Goal: Task Accomplishment & Management: Complete application form

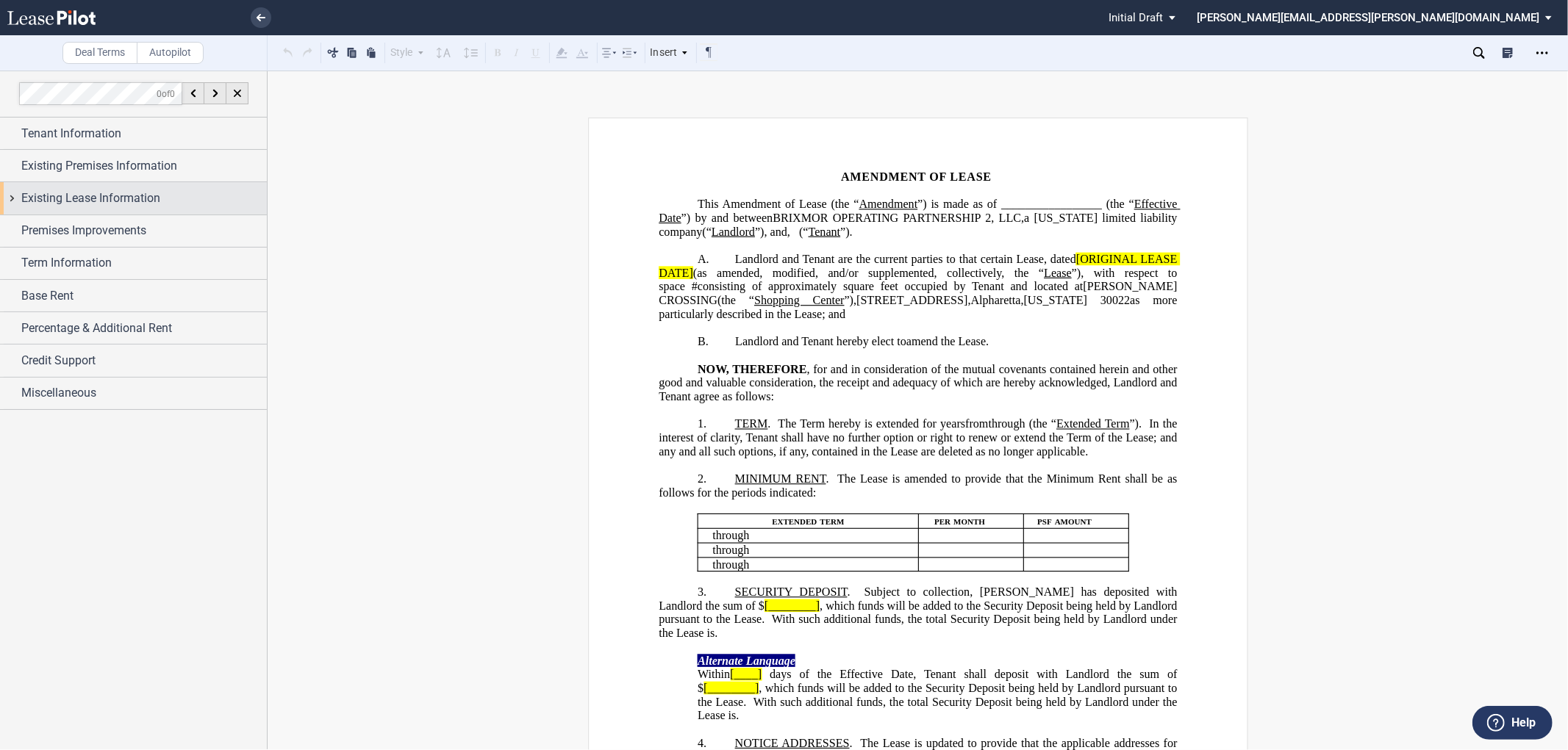
click at [13, 196] on div "Existing Lease Information" at bounding box center [133, 198] width 267 height 31
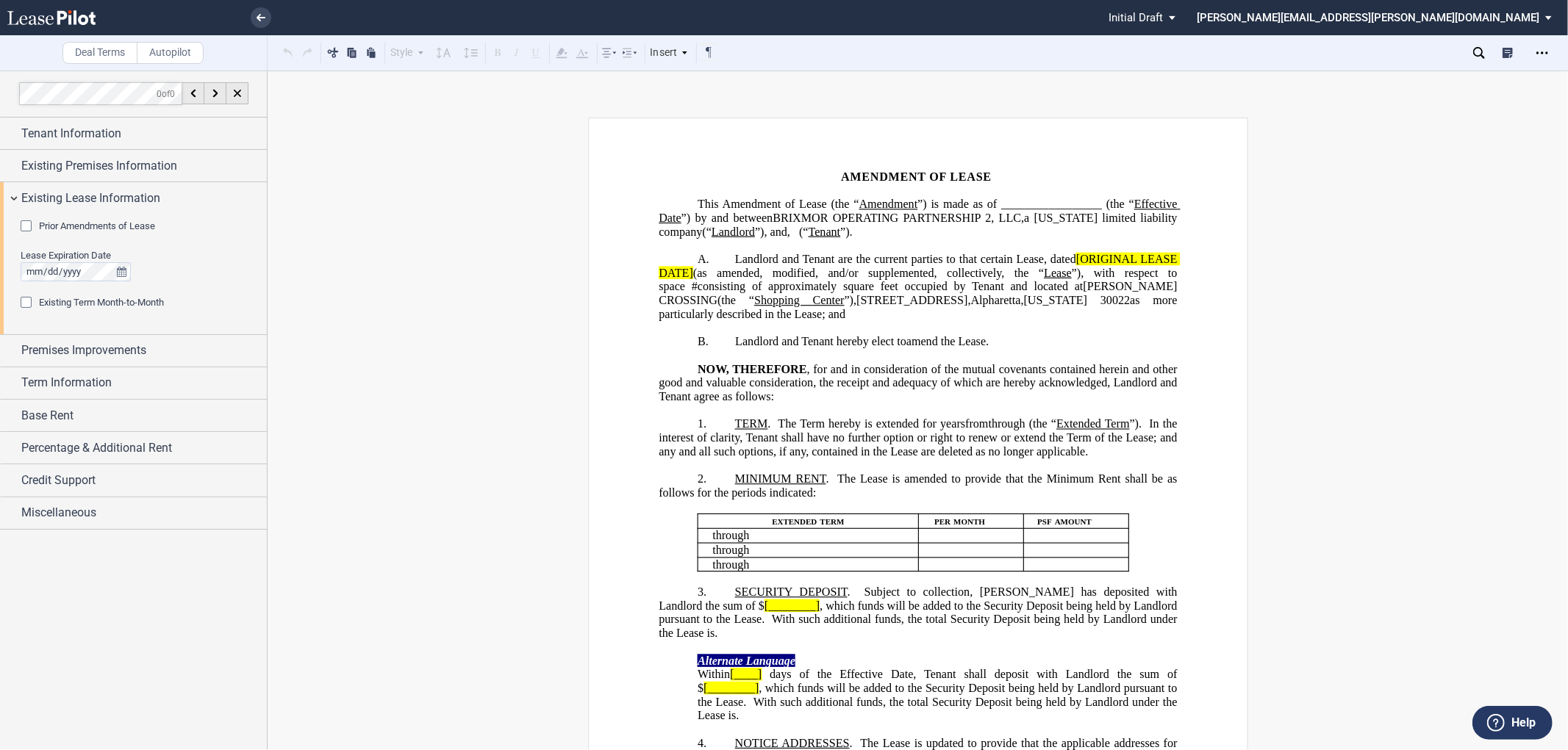
drag, startPoint x: 25, startPoint y: 223, endPoint x: 31, endPoint y: 233, distance: 11.7
click at [25, 223] on div "Prior Amendments of Lease" at bounding box center [28, 228] width 15 height 15
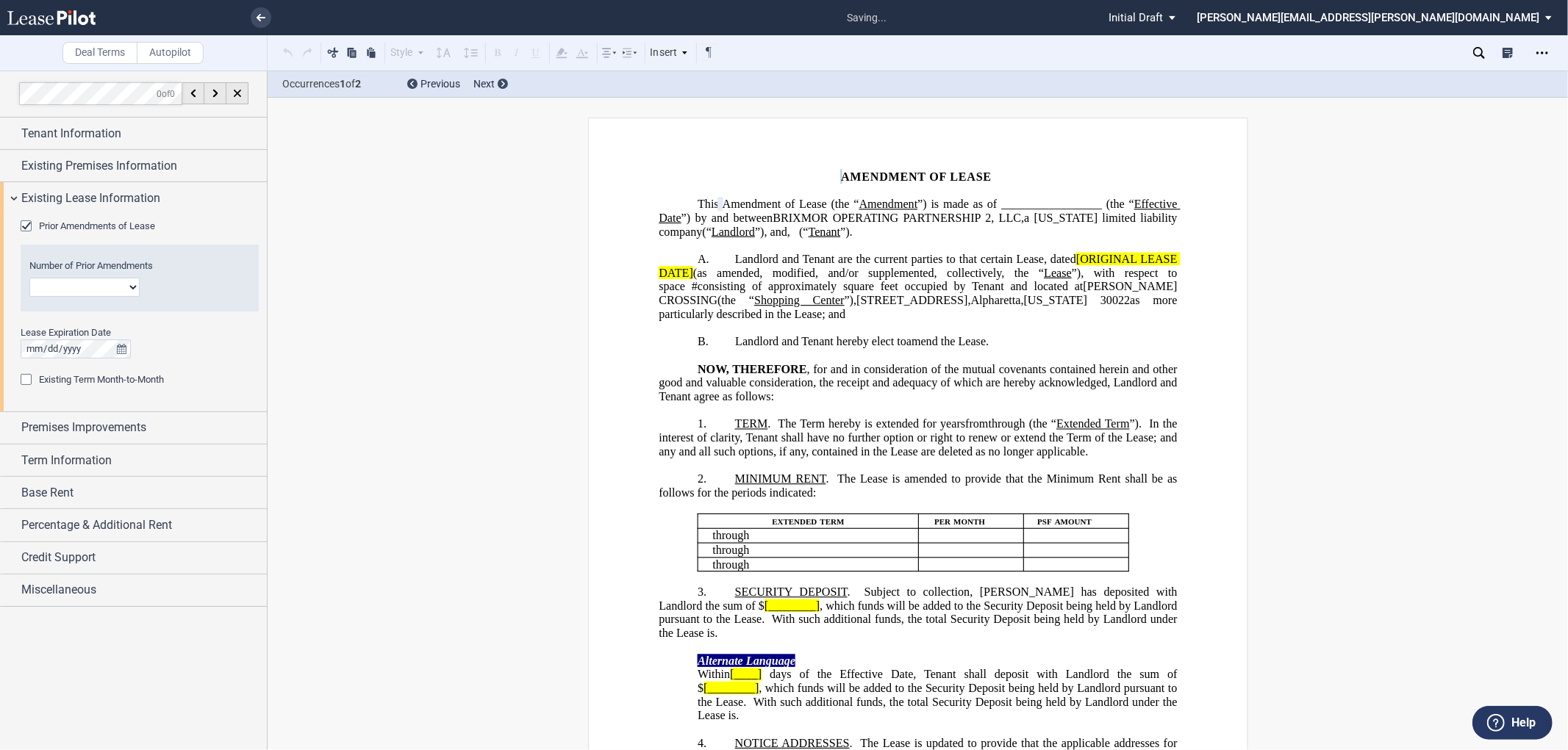
click at [84, 285] on select "1 2 3 4 5 6 7 8 9 10 11 12" at bounding box center [84, 288] width 111 height 19
select select "number:3"
click at [29, 278] on select "1 2 3 4 5 6 7 8 9 10 11 12" at bounding box center [84, 288] width 111 height 19
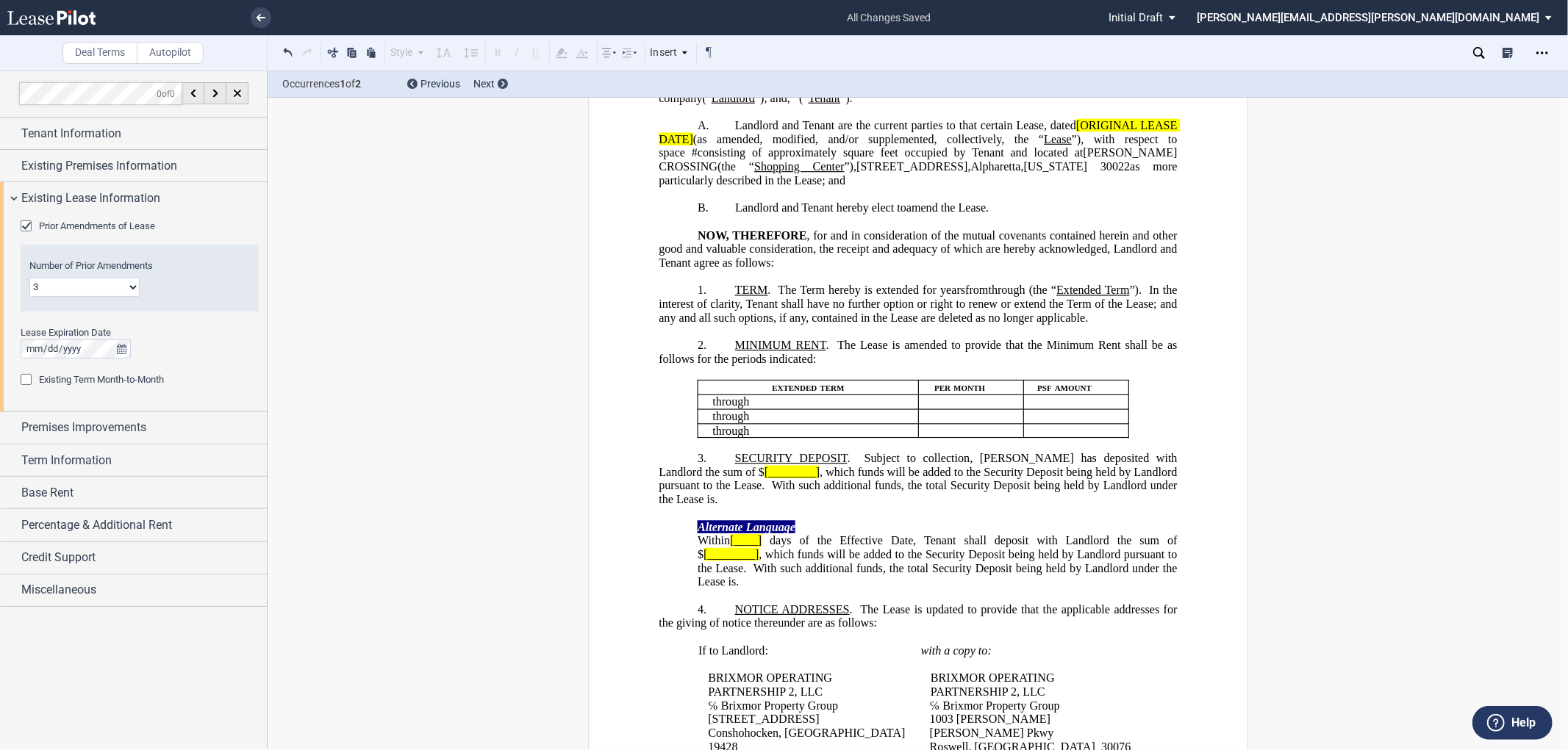
scroll to position [163, 0]
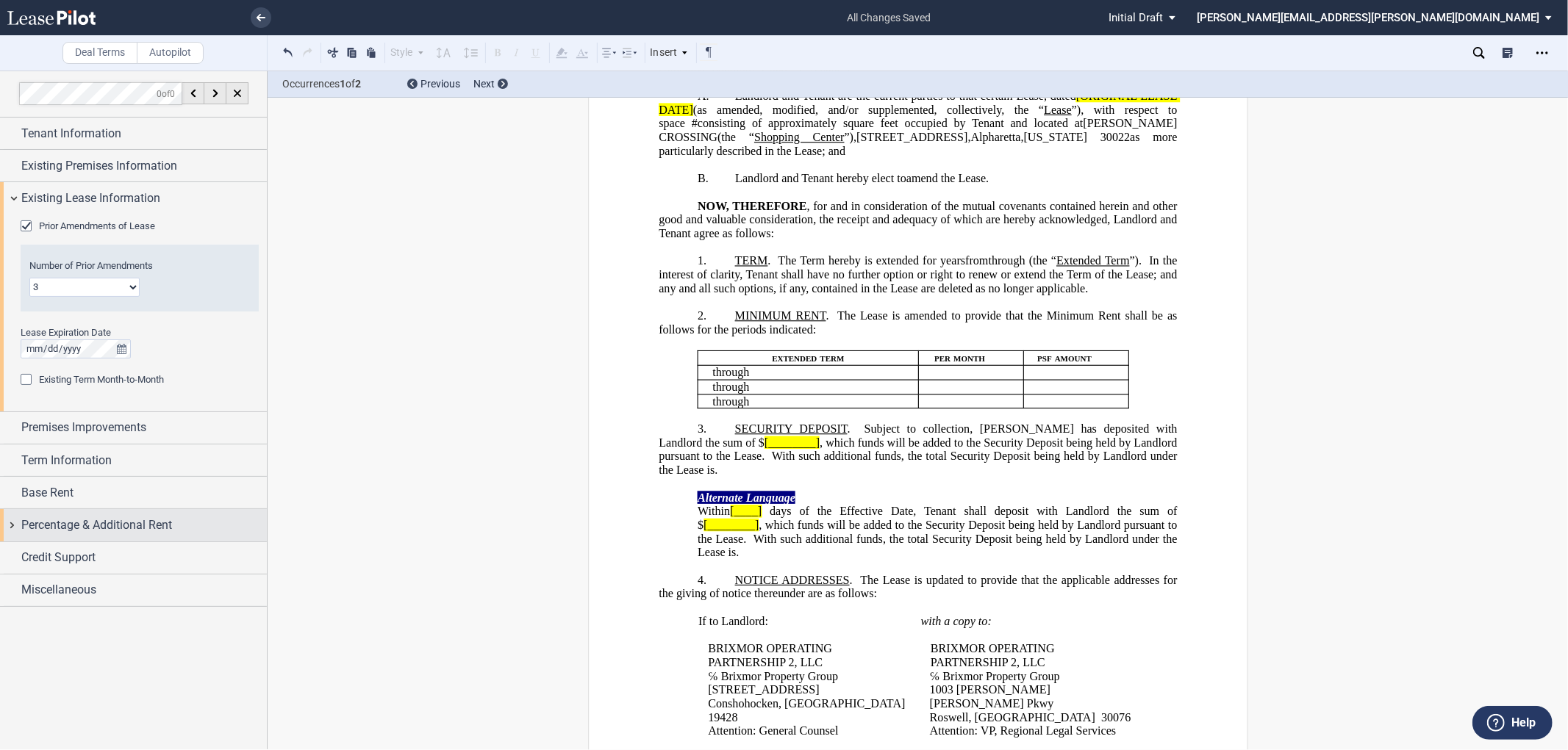
click at [13, 525] on div "Percentage & Additional Rent" at bounding box center [133, 525] width 267 height 31
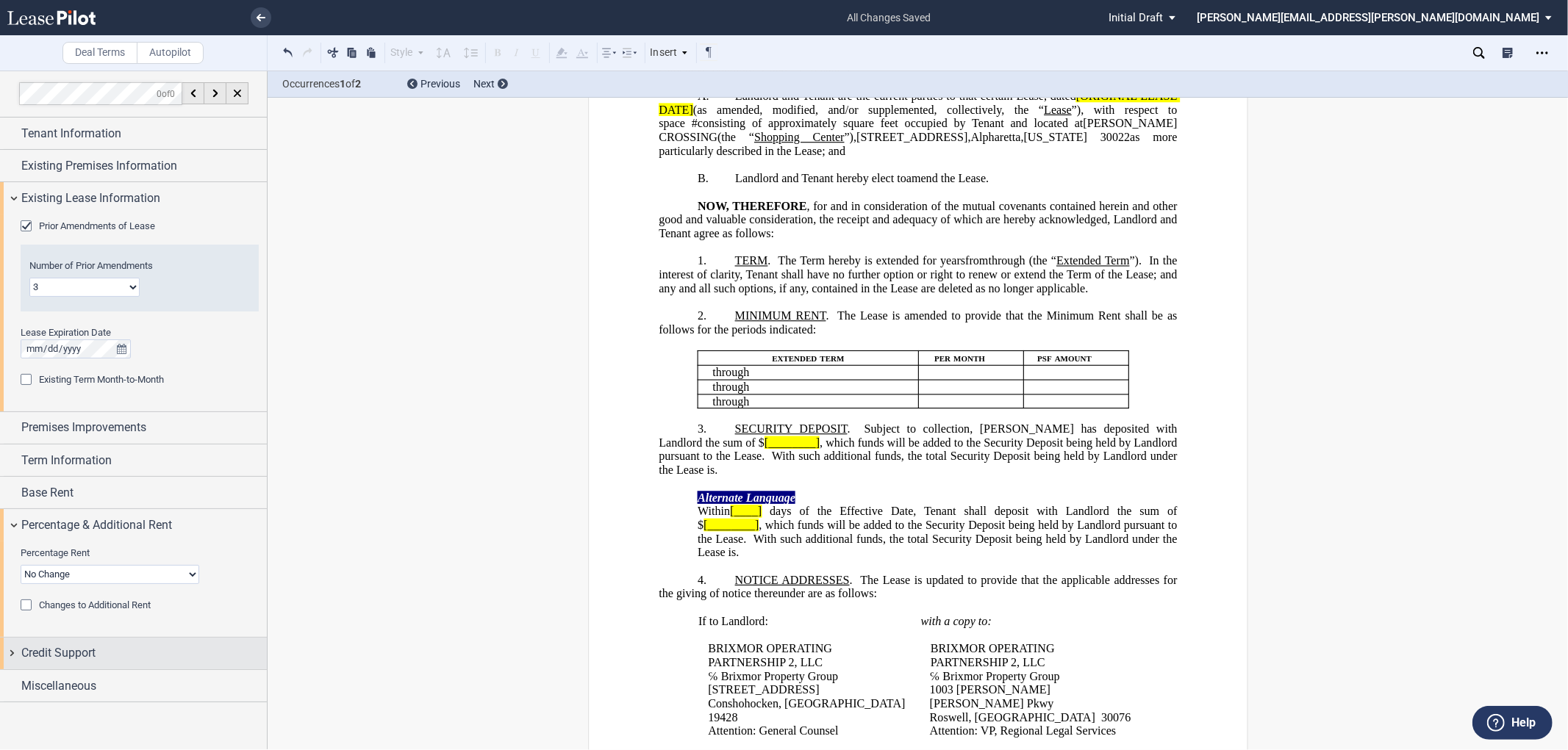
click at [10, 652] on div "Credit Support" at bounding box center [133, 654] width 267 height 31
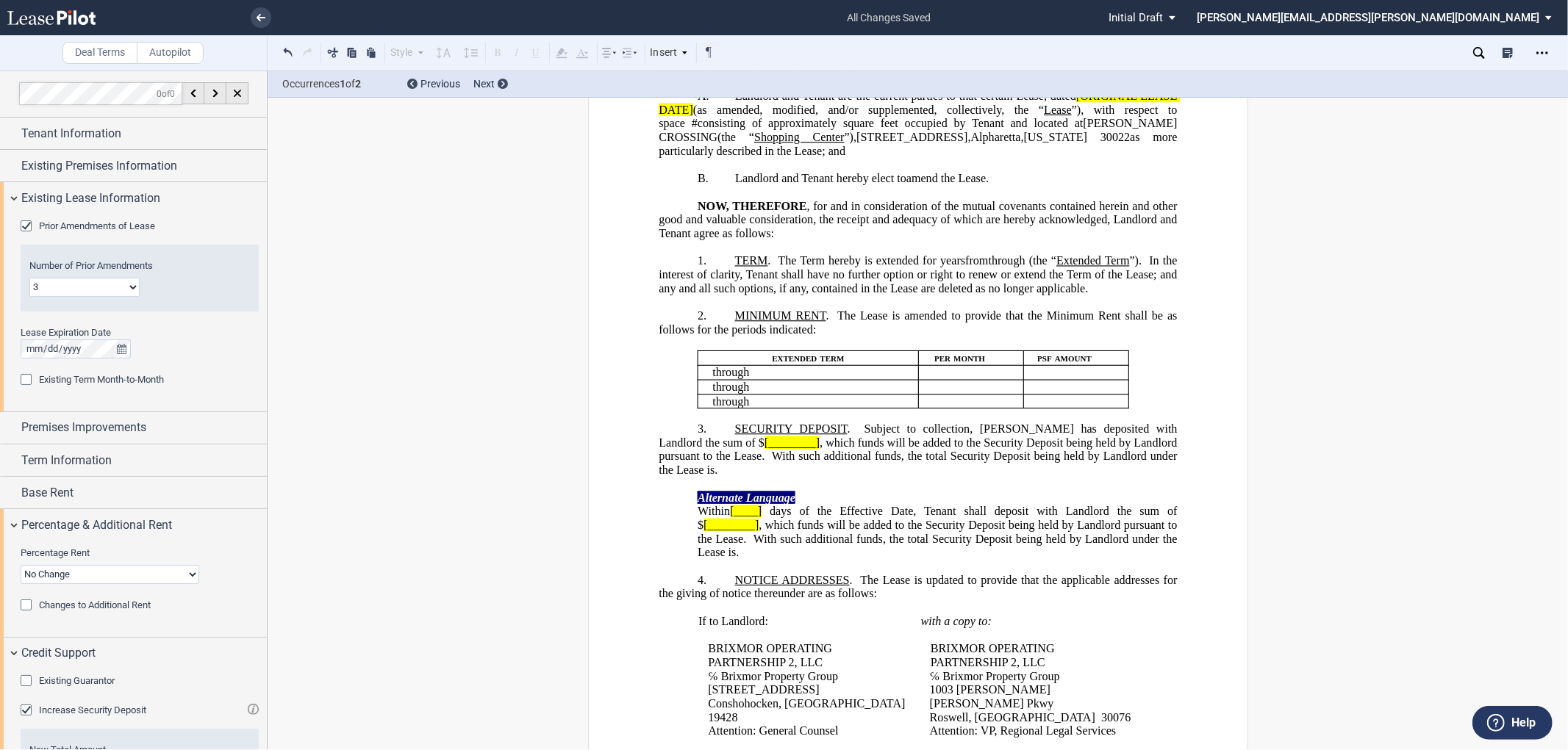
click at [22, 710] on div "Increase Security Deposit" at bounding box center [28, 712] width 15 height 15
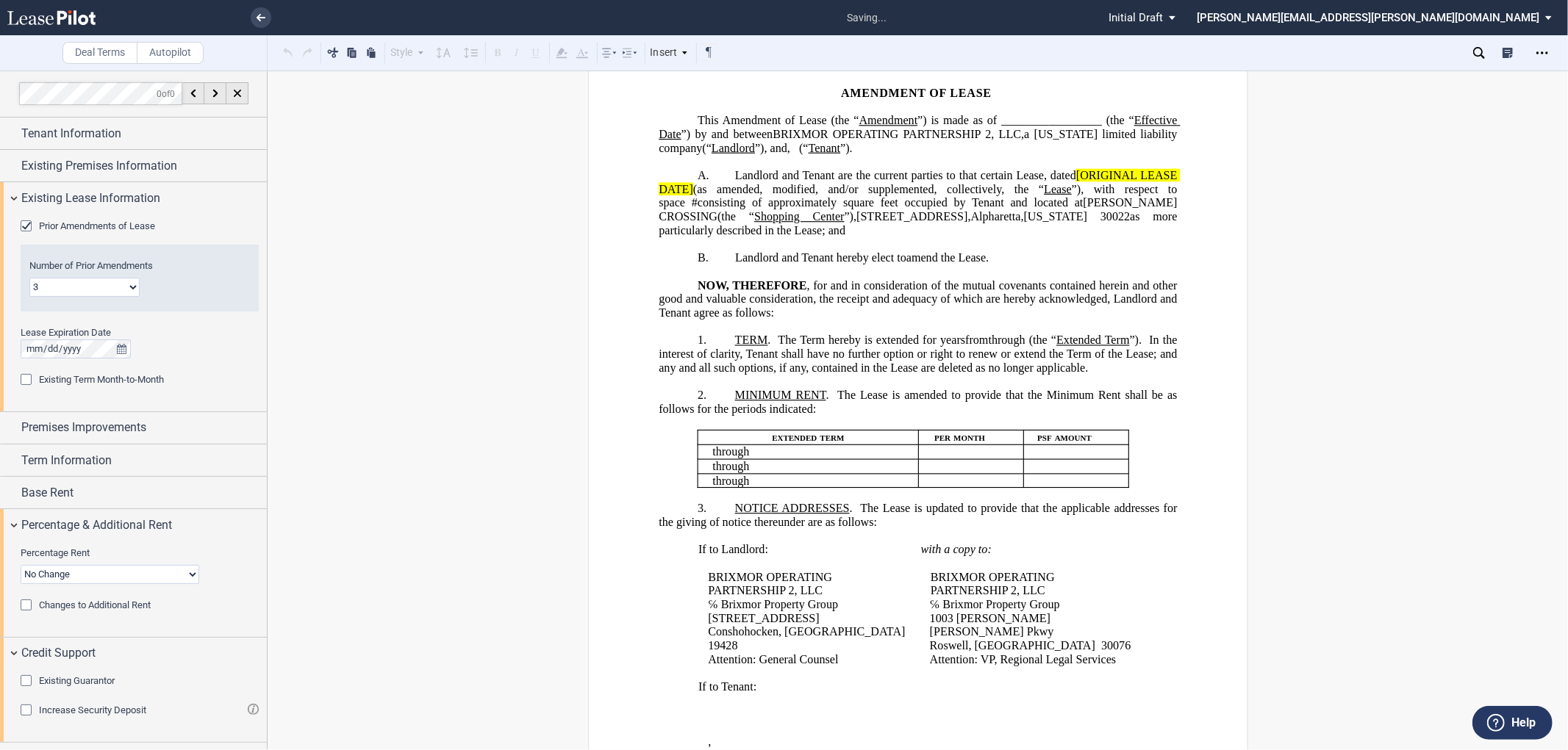
scroll to position [0, 0]
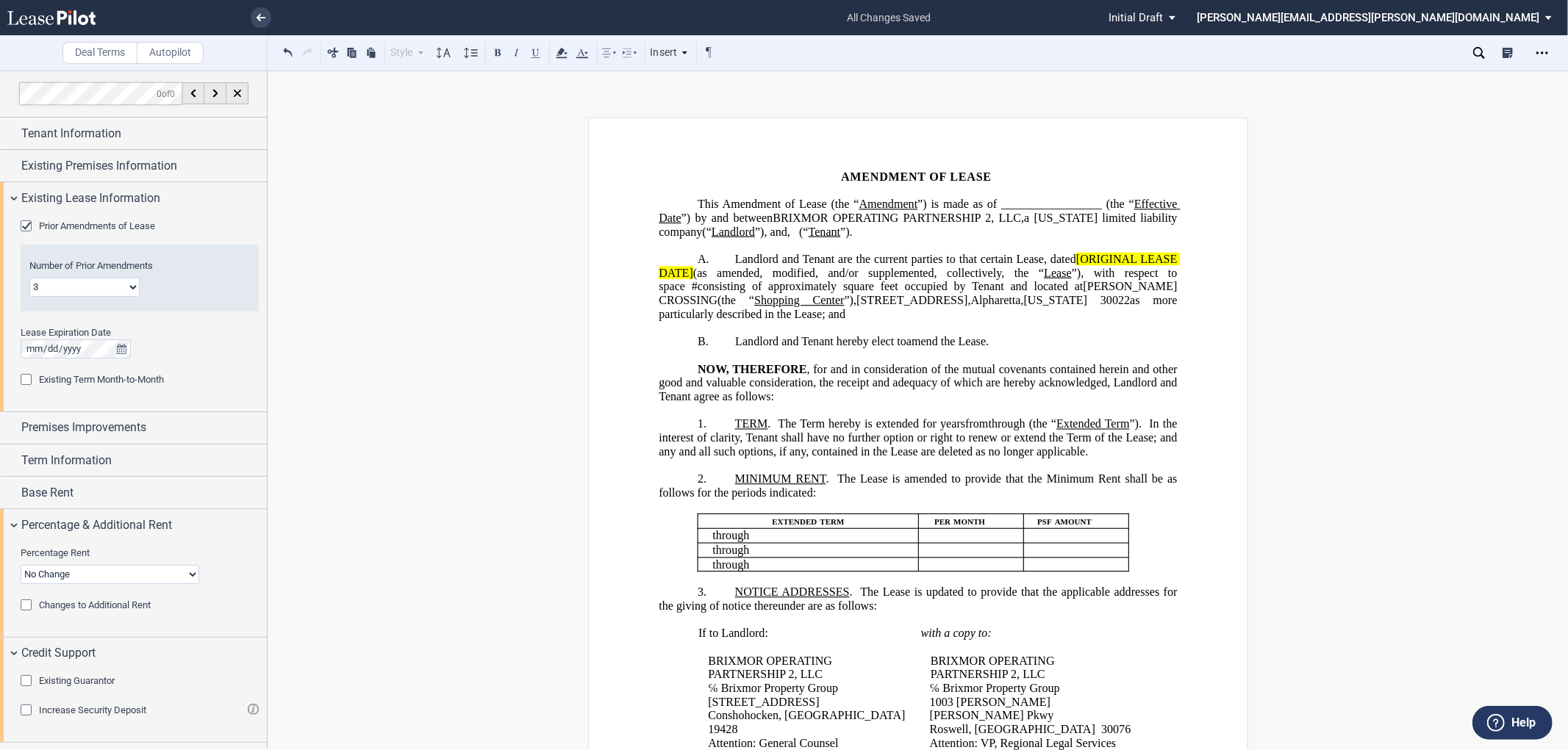
click at [1071, 279] on span "[ORIGINAL LEASE DATE]" at bounding box center [919, 265] width 521 height 26
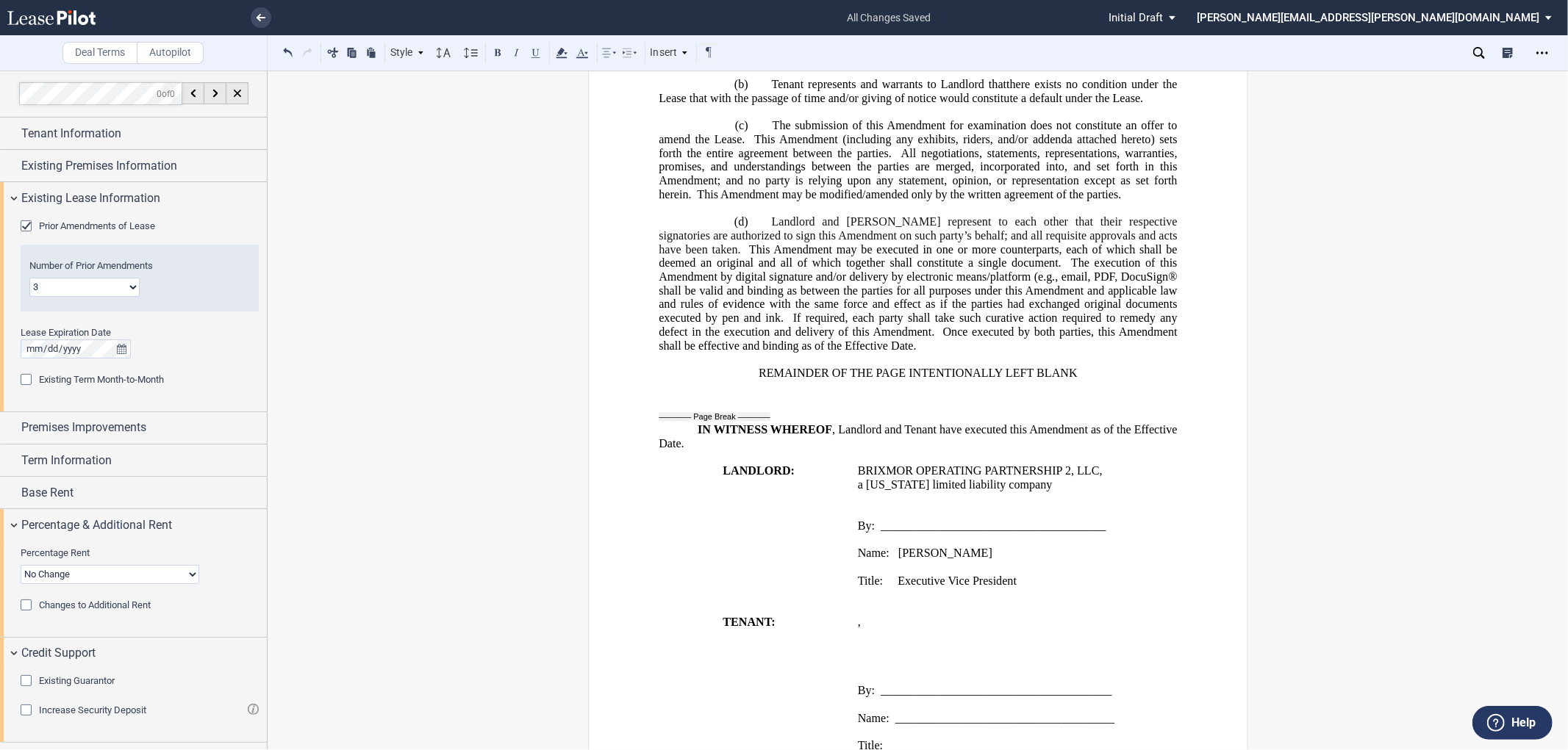
scroll to position [1061, 0]
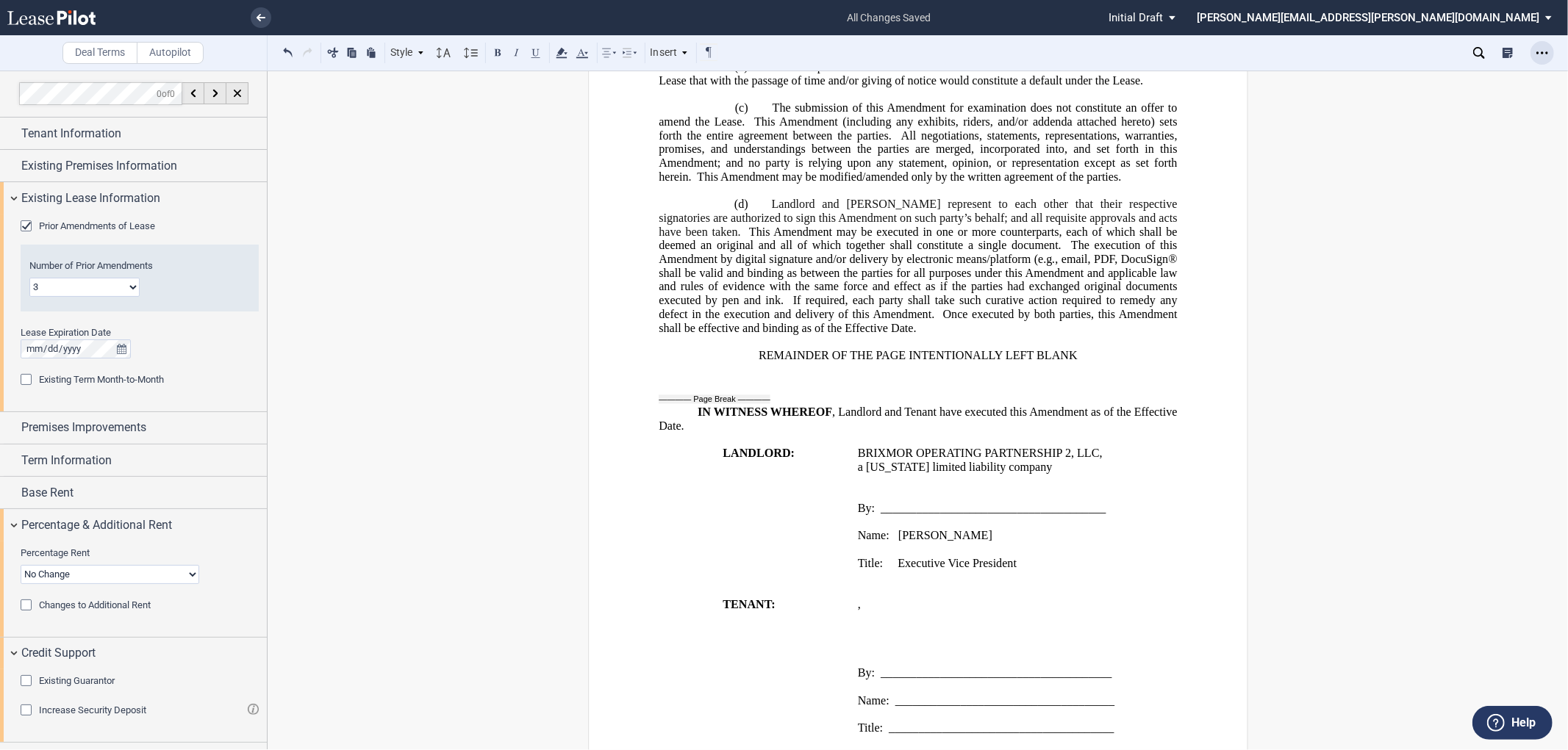
click at [1540, 47] on icon "Open Lease options menu" at bounding box center [1543, 53] width 12 height 12
click at [1388, 77] on div "Download" at bounding box center [1457, 78] width 179 height 13
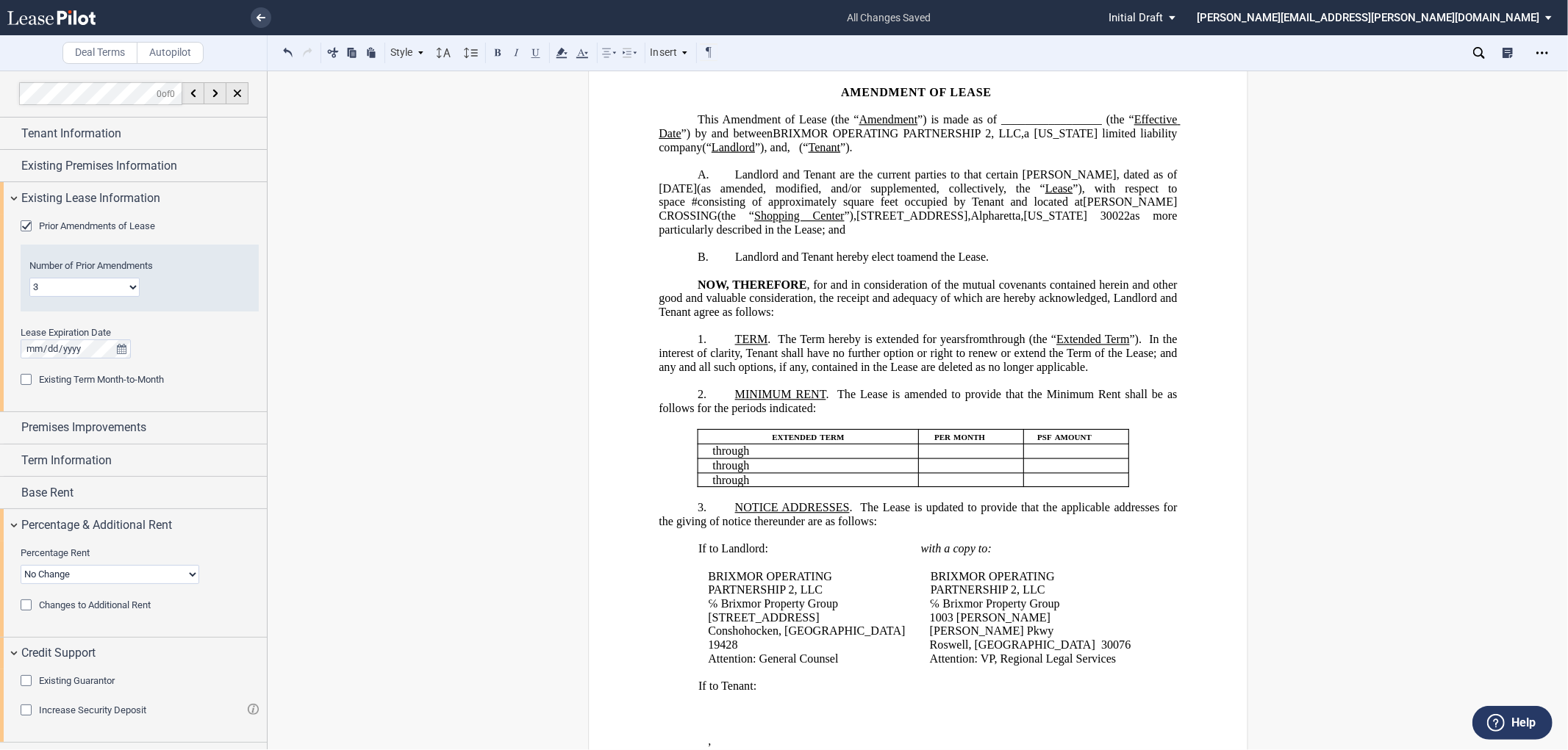
scroll to position [0, 0]
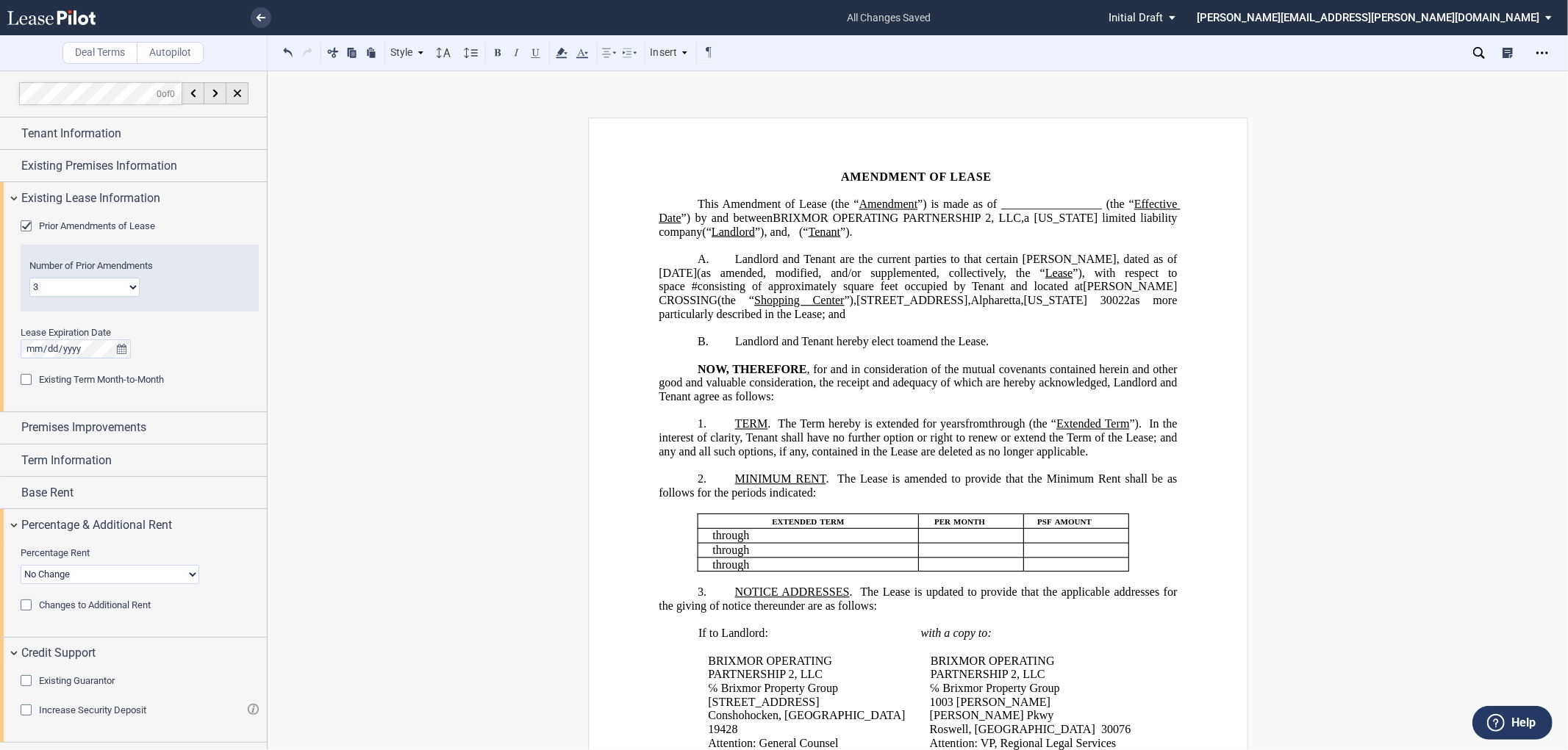
drag, startPoint x: 1099, startPoint y: 276, endPoint x: 1170, endPoint y: 282, distance: 71.3
click at [1170, 279] on span "Landlord and Tenant are the current parties to that certain [PERSON_NAME], date…" at bounding box center [919, 265] width 521 height 26
